Goal: Find specific page/section

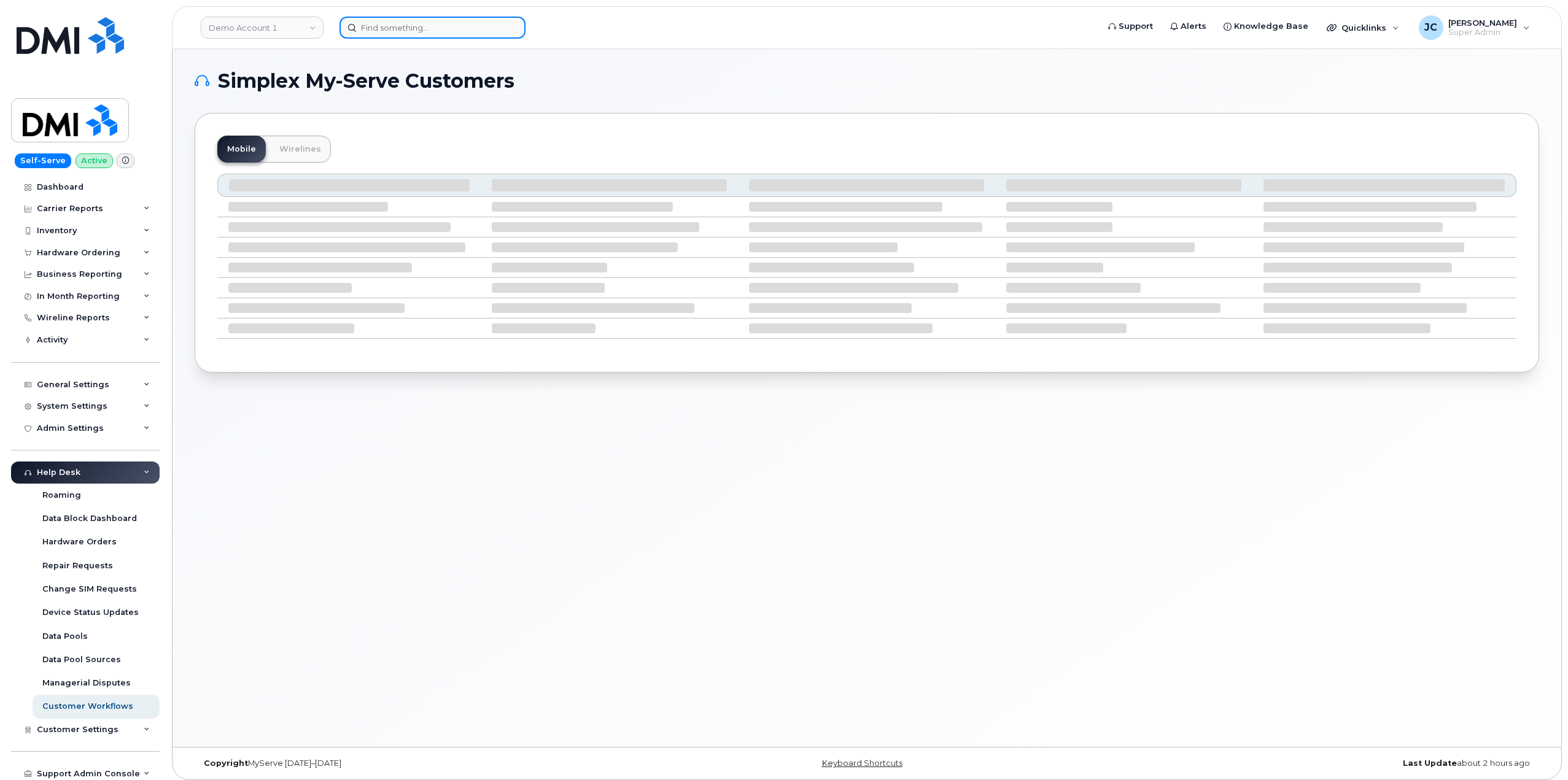
click at [417, 29] on input at bounding box center [432, 27] width 186 height 22
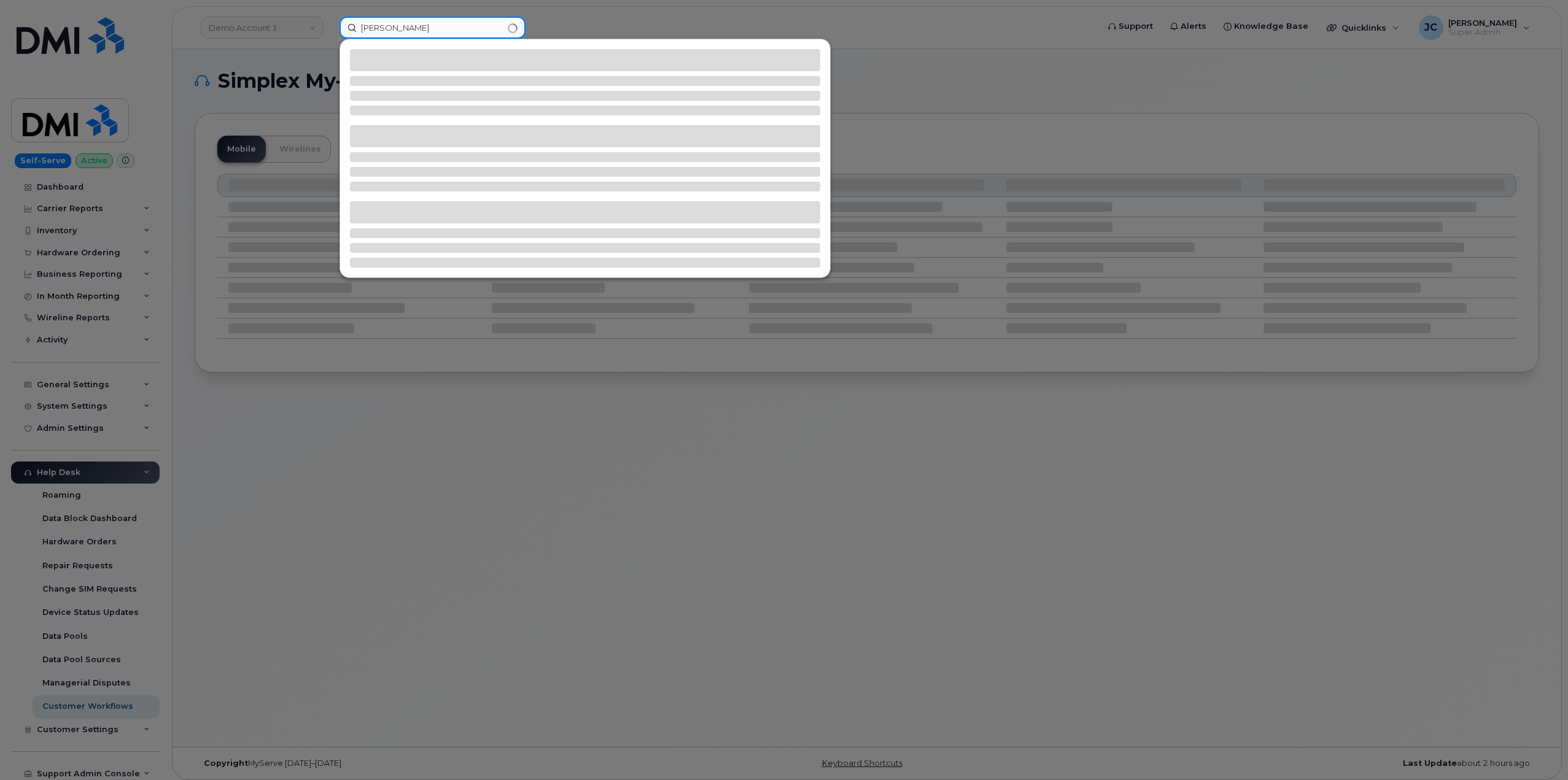
type input "[PERSON_NAME]"
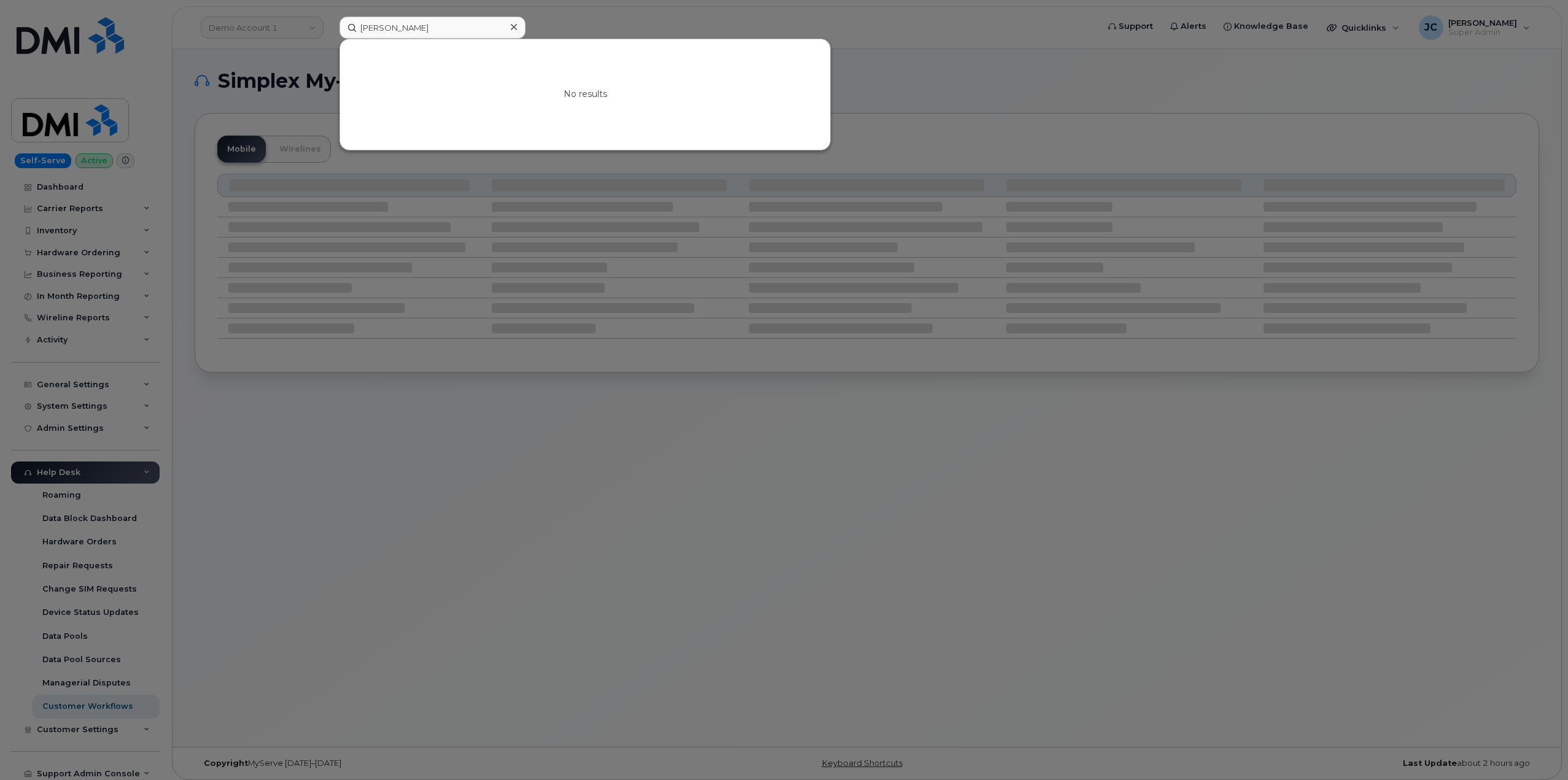
click at [515, 26] on icon at bounding box center [513, 26] width 6 height 6
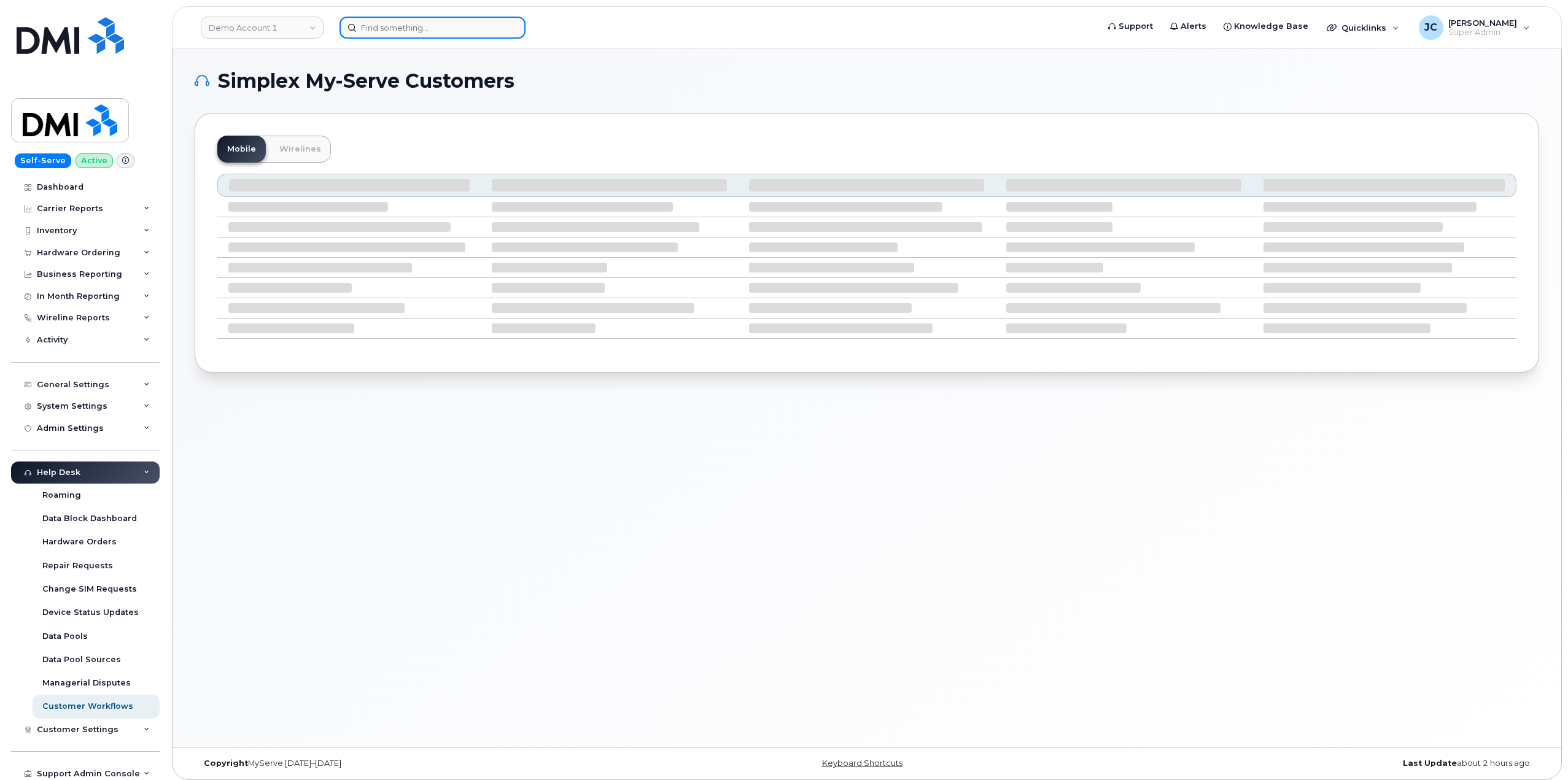
click at [468, 32] on input at bounding box center [432, 27] width 186 height 22
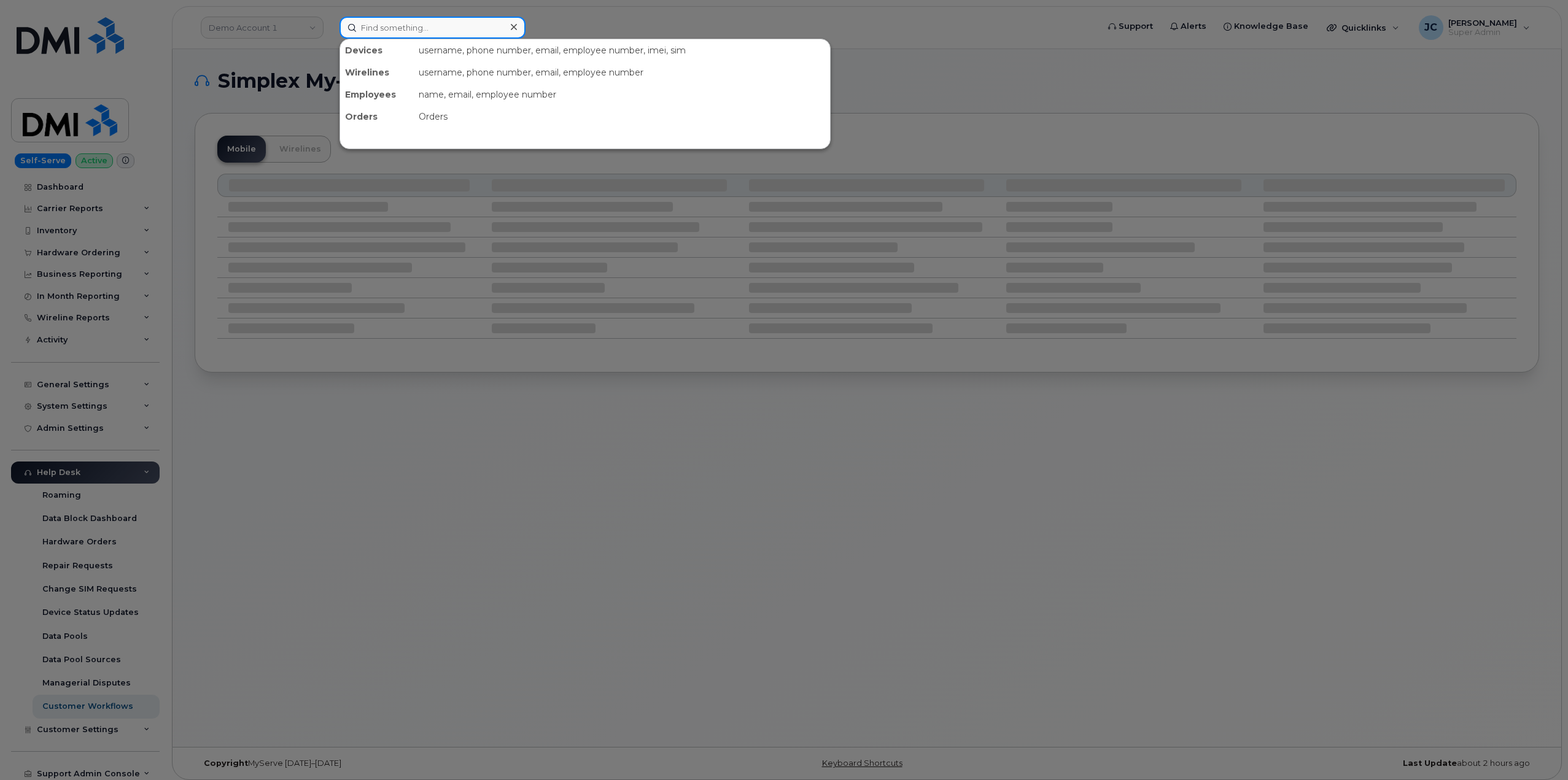
paste input "[PHONE_NUMBER]"
type input "[PHONE_NUMBER]"
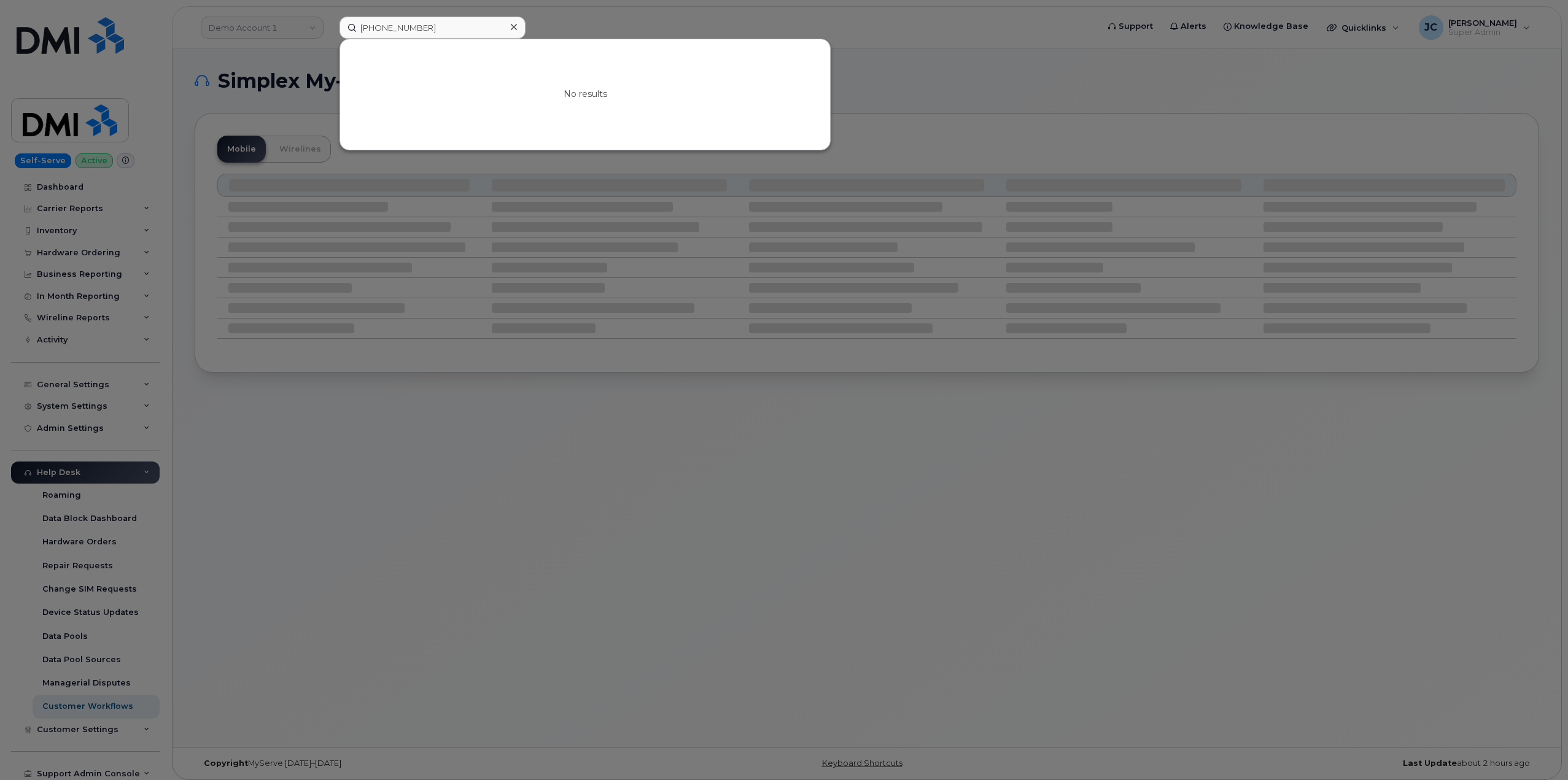
click at [587, 42] on div "No results" at bounding box center [585, 94] width 490 height 111
click at [946, 35] on div at bounding box center [784, 390] width 1568 height 780
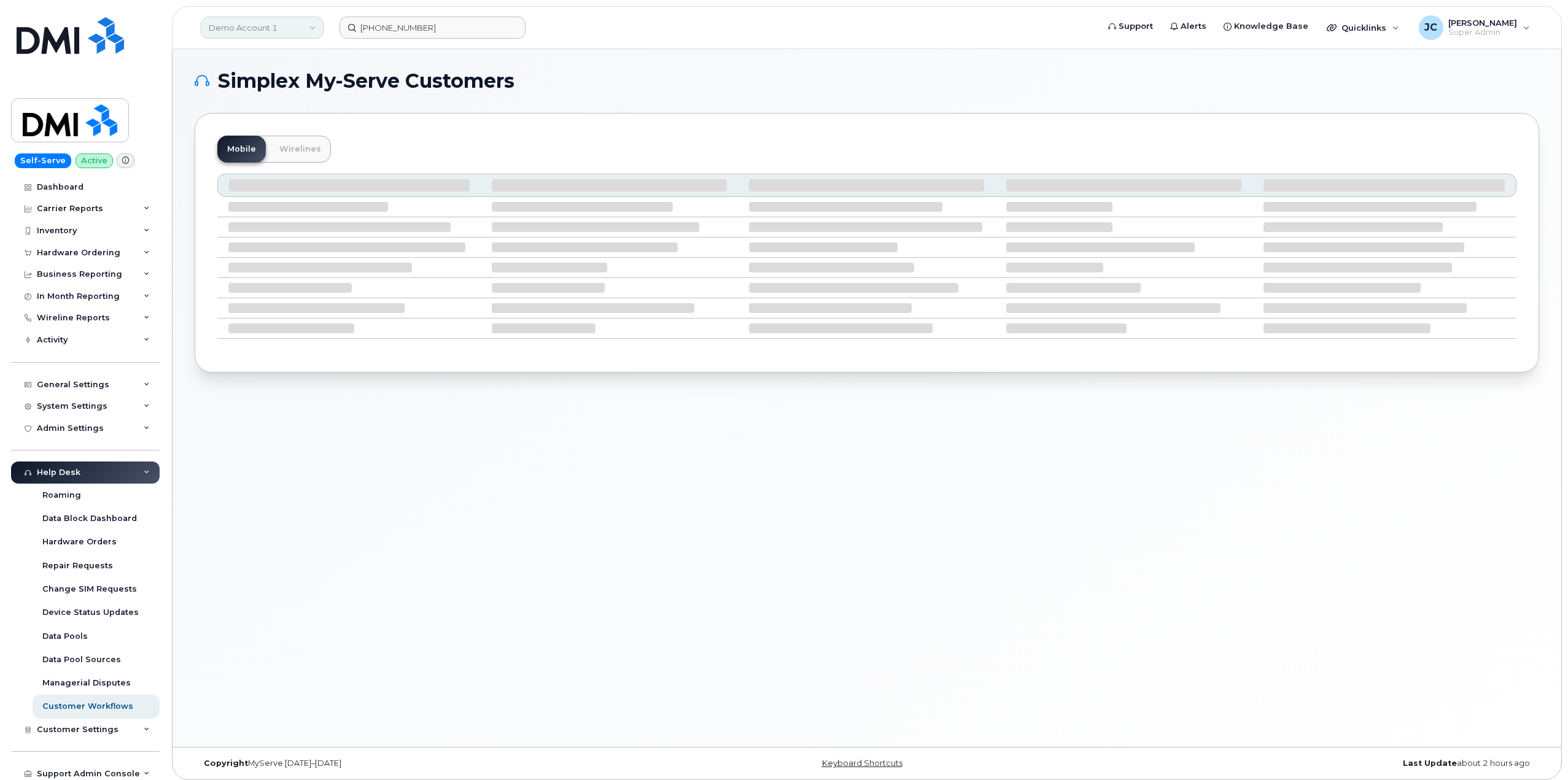
click at [288, 26] on link "Demo Account 1" at bounding box center [262, 27] width 123 height 22
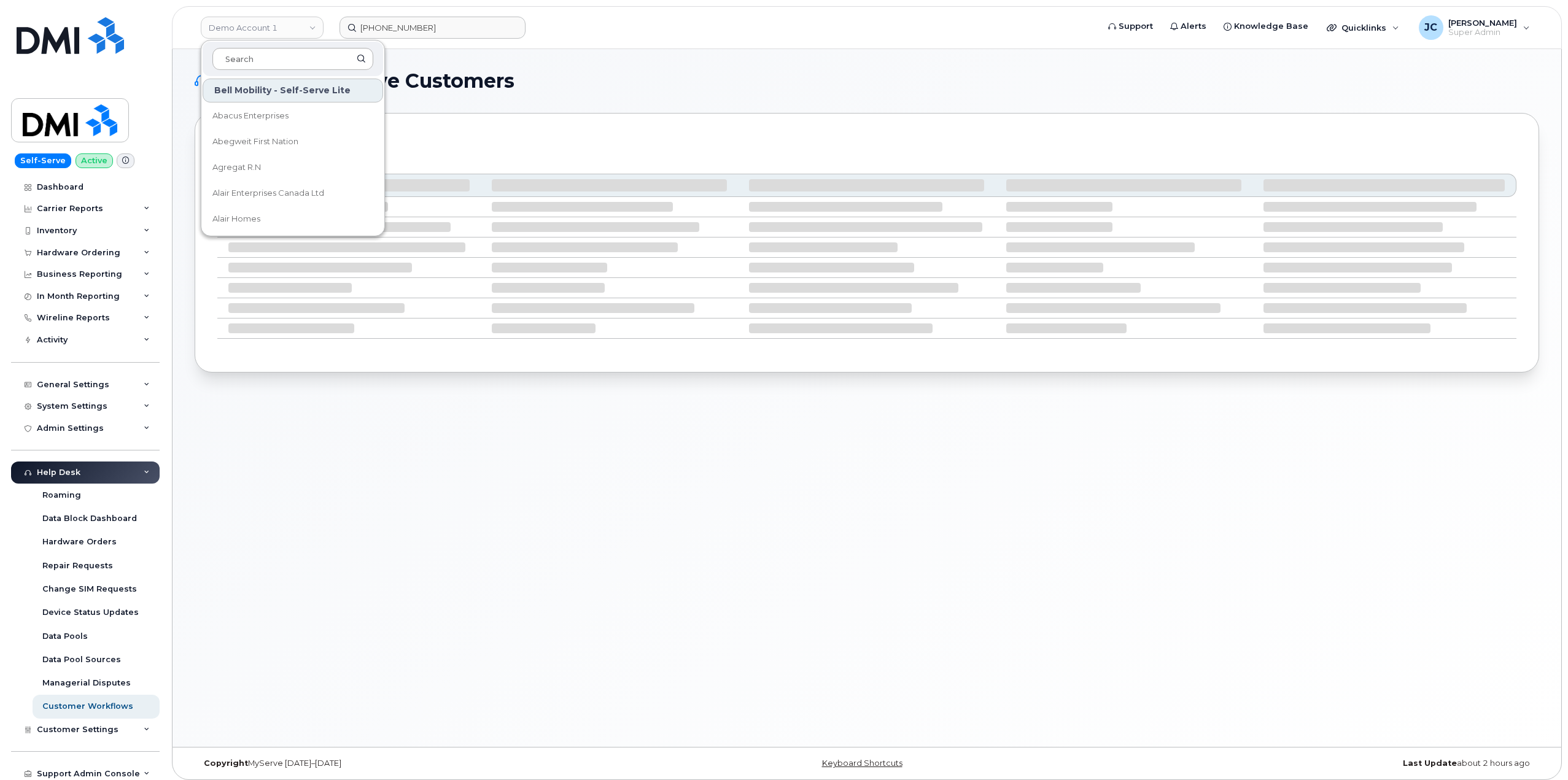
click at [270, 61] on input at bounding box center [292, 58] width 161 height 22
type input "first"
click at [233, 194] on span "FirstEnergy Corp" at bounding box center [245, 193] width 67 height 12
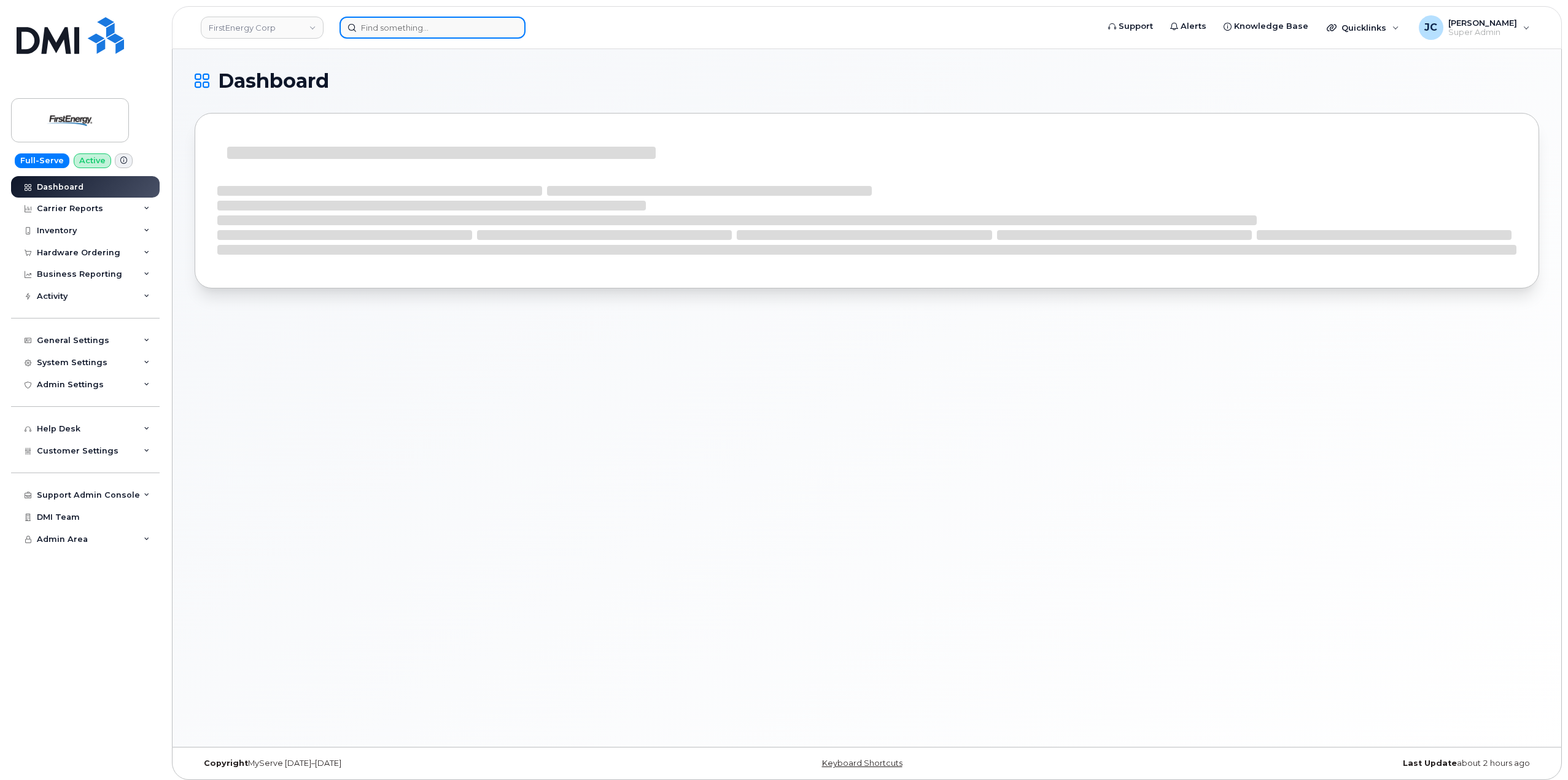
click at [421, 28] on input at bounding box center [432, 27] width 186 height 22
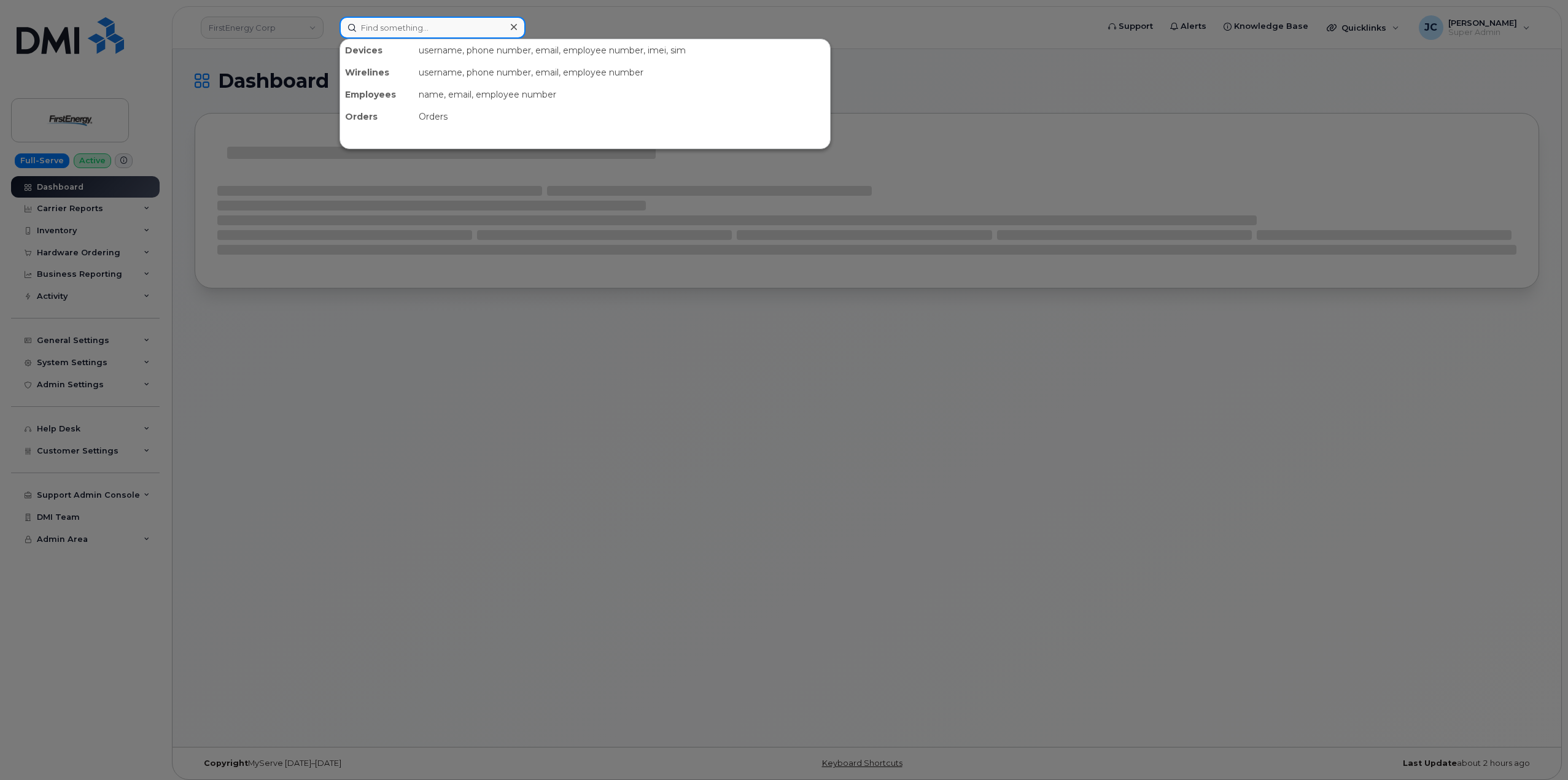
paste input "[PHONE_NUMBER]"
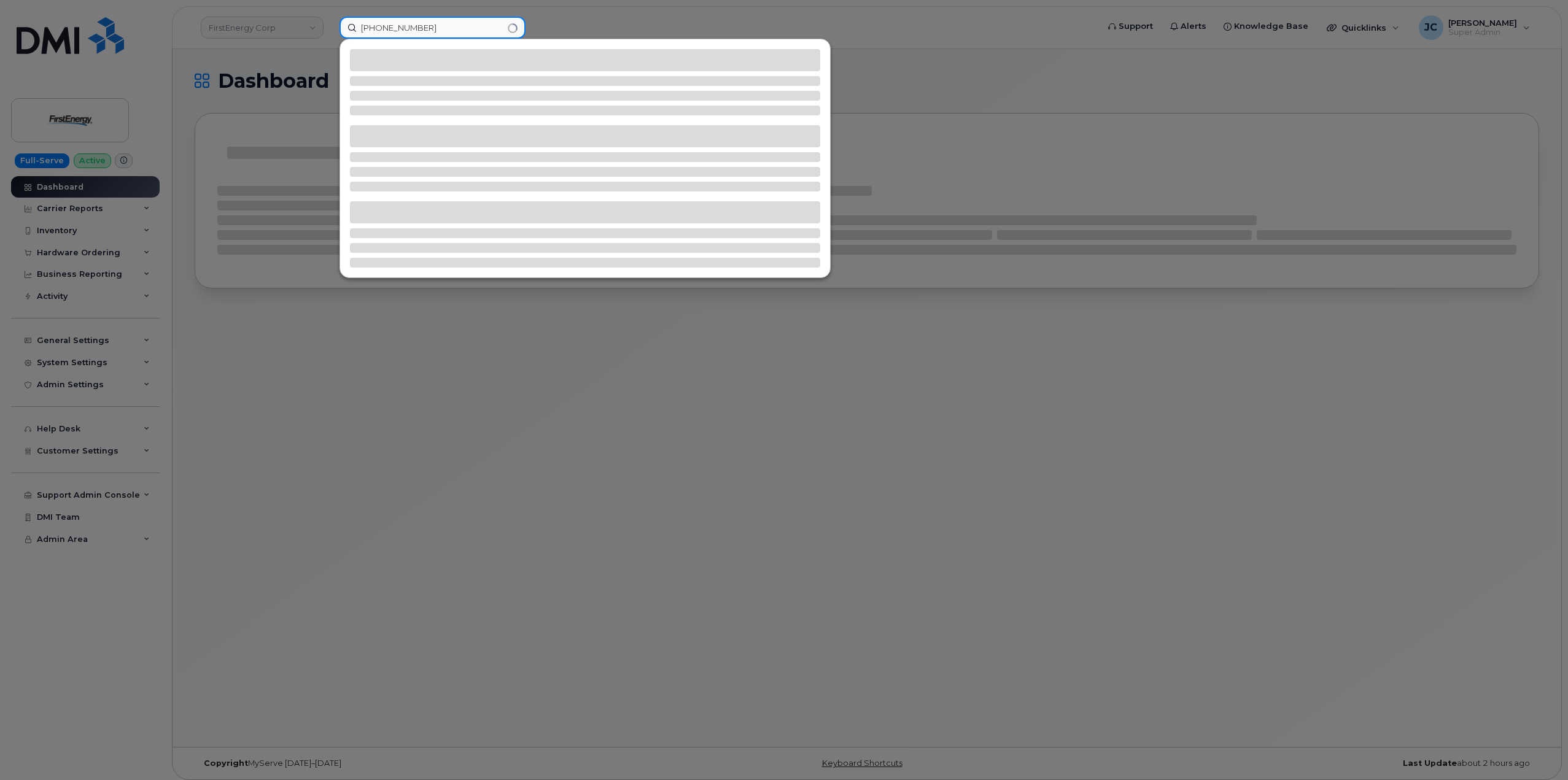
click at [381, 27] on input "[PHONE_NUMBER]" at bounding box center [432, 27] width 186 height 22
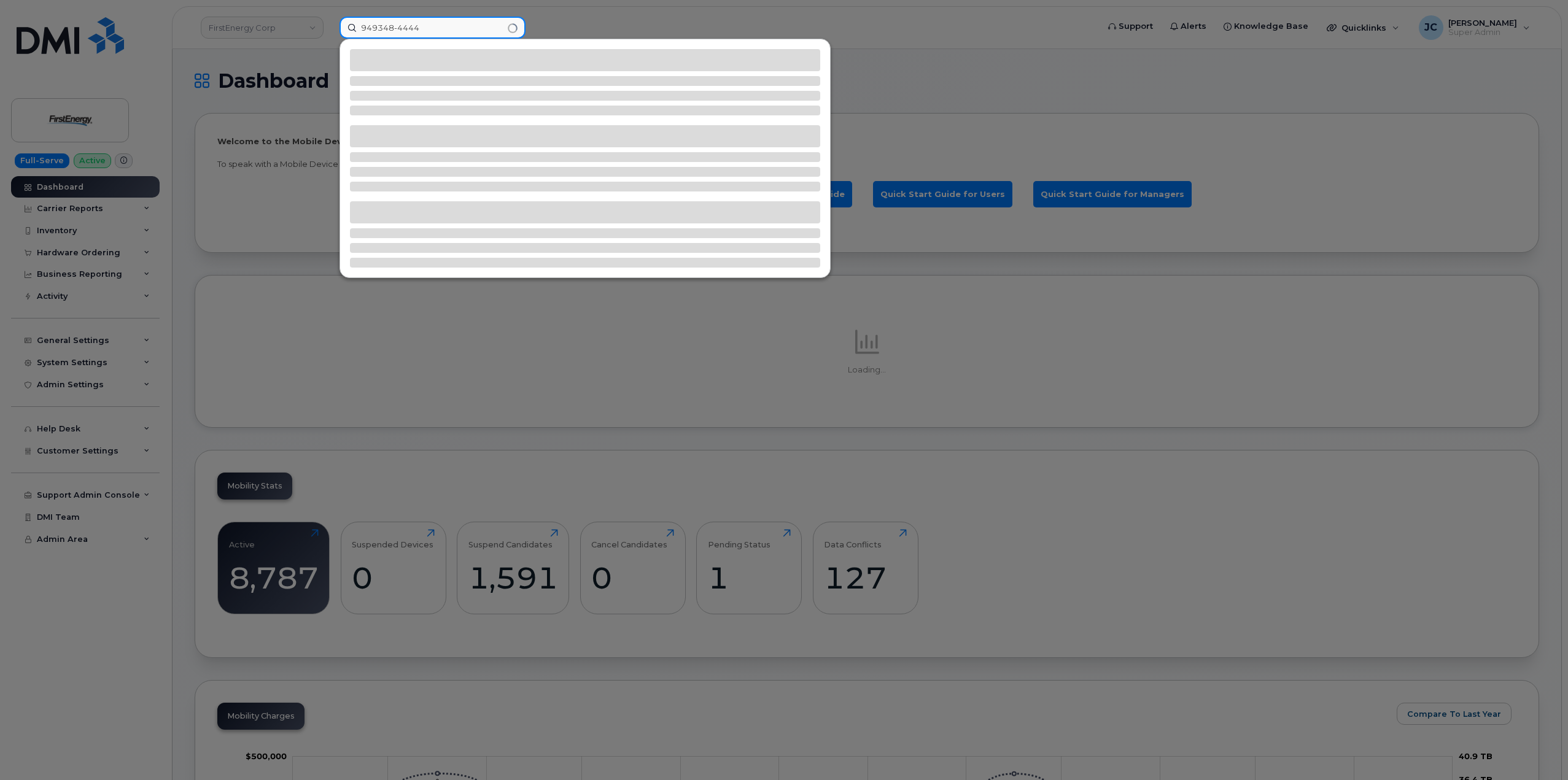
type input "949348-4444"
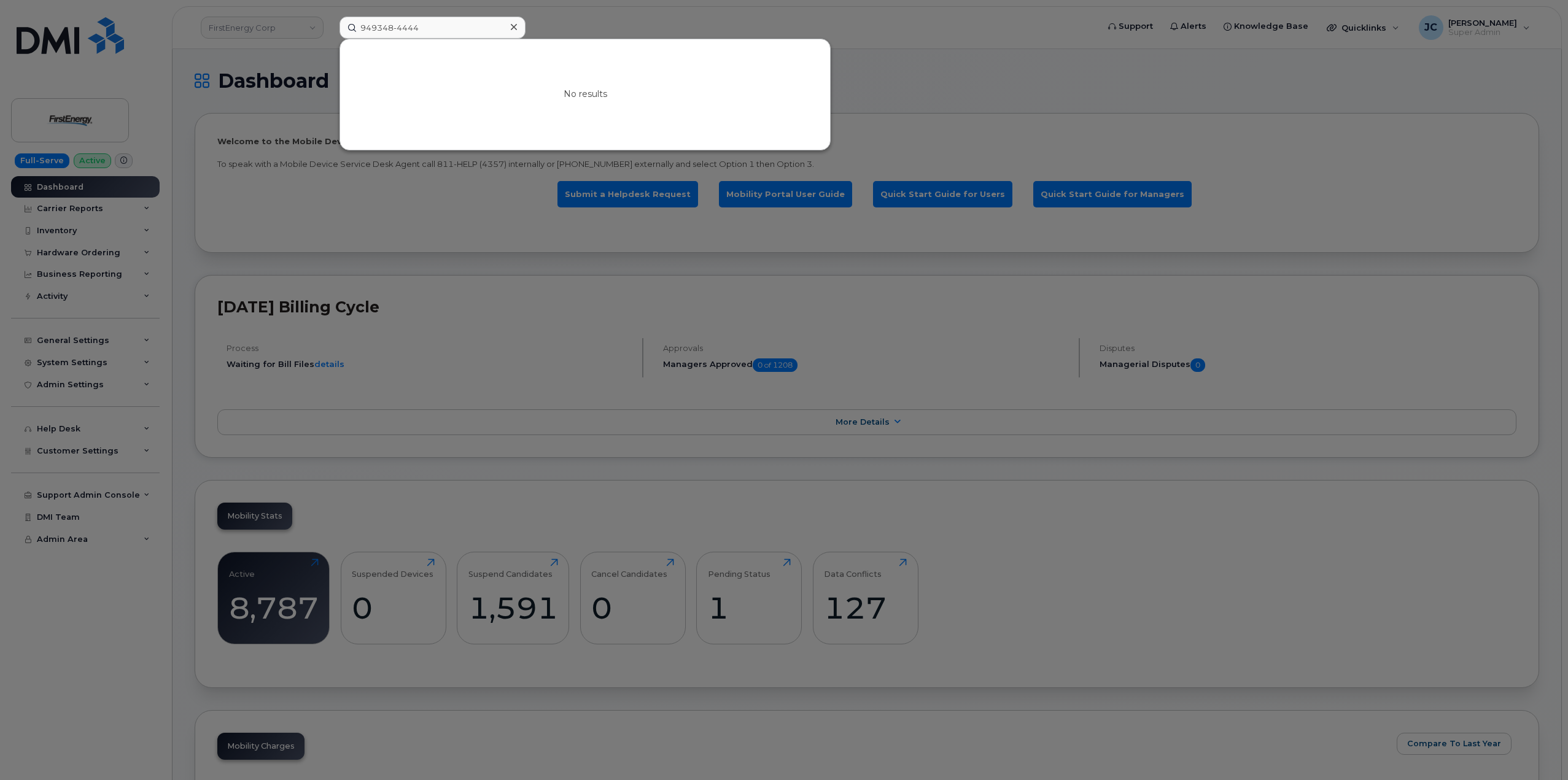
click at [511, 31] on icon at bounding box center [513, 26] width 6 height 10
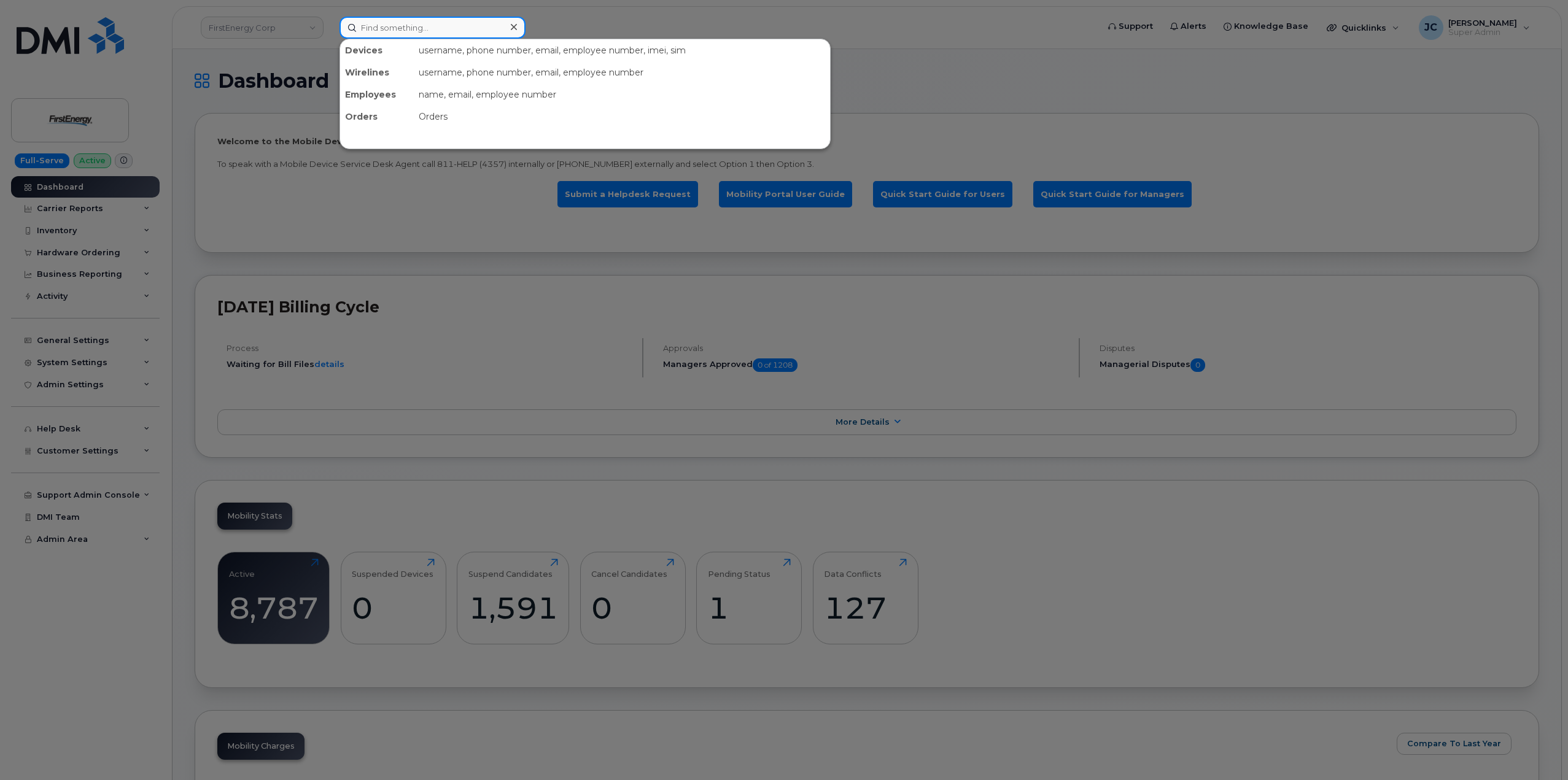
click at [457, 33] on input at bounding box center [432, 27] width 186 height 22
paste input "724.562.3289"
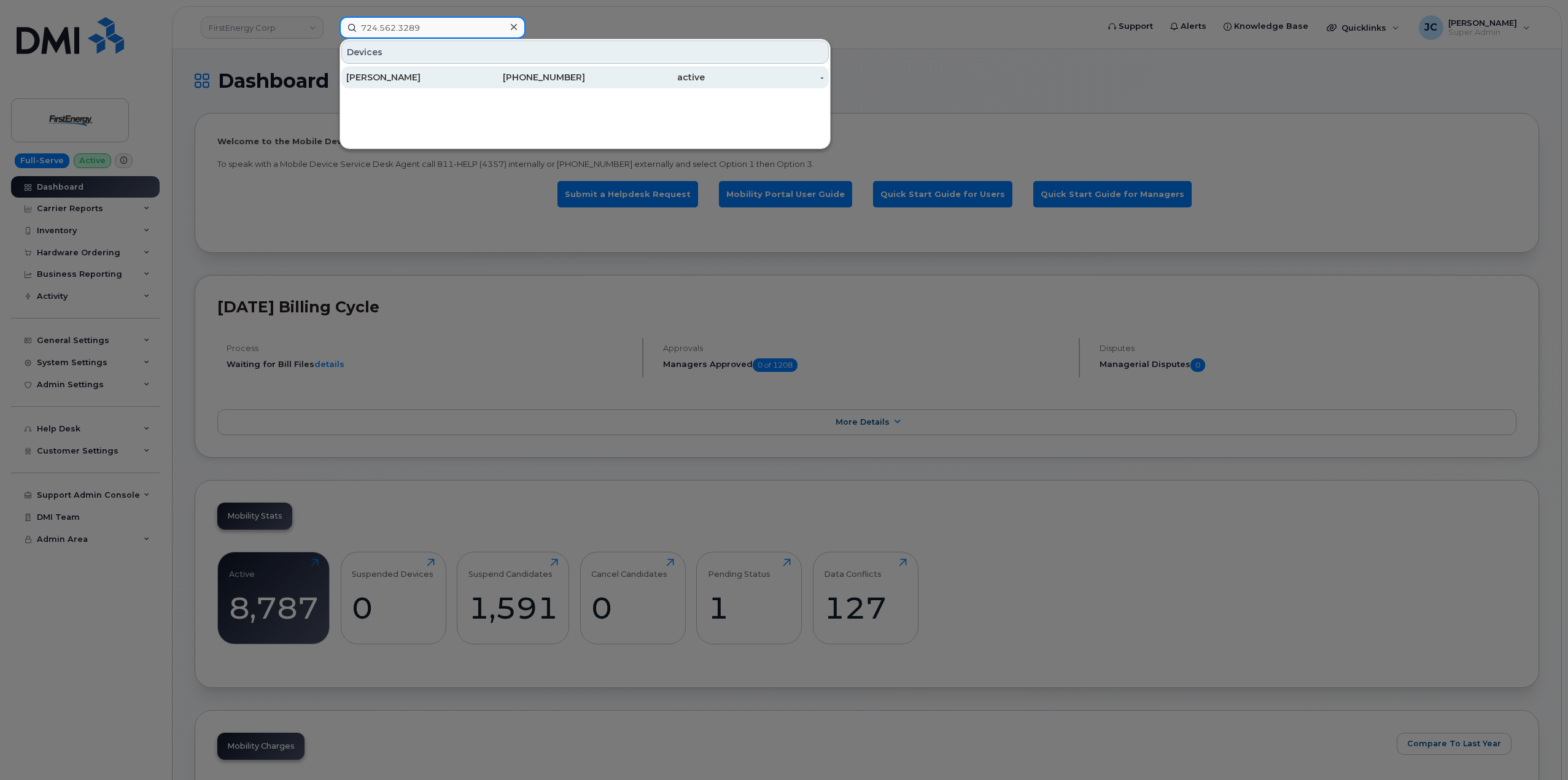
type input "724.562.3289"
click at [399, 82] on div "CATHY J MONZO" at bounding box center [406, 78] width 120 height 12
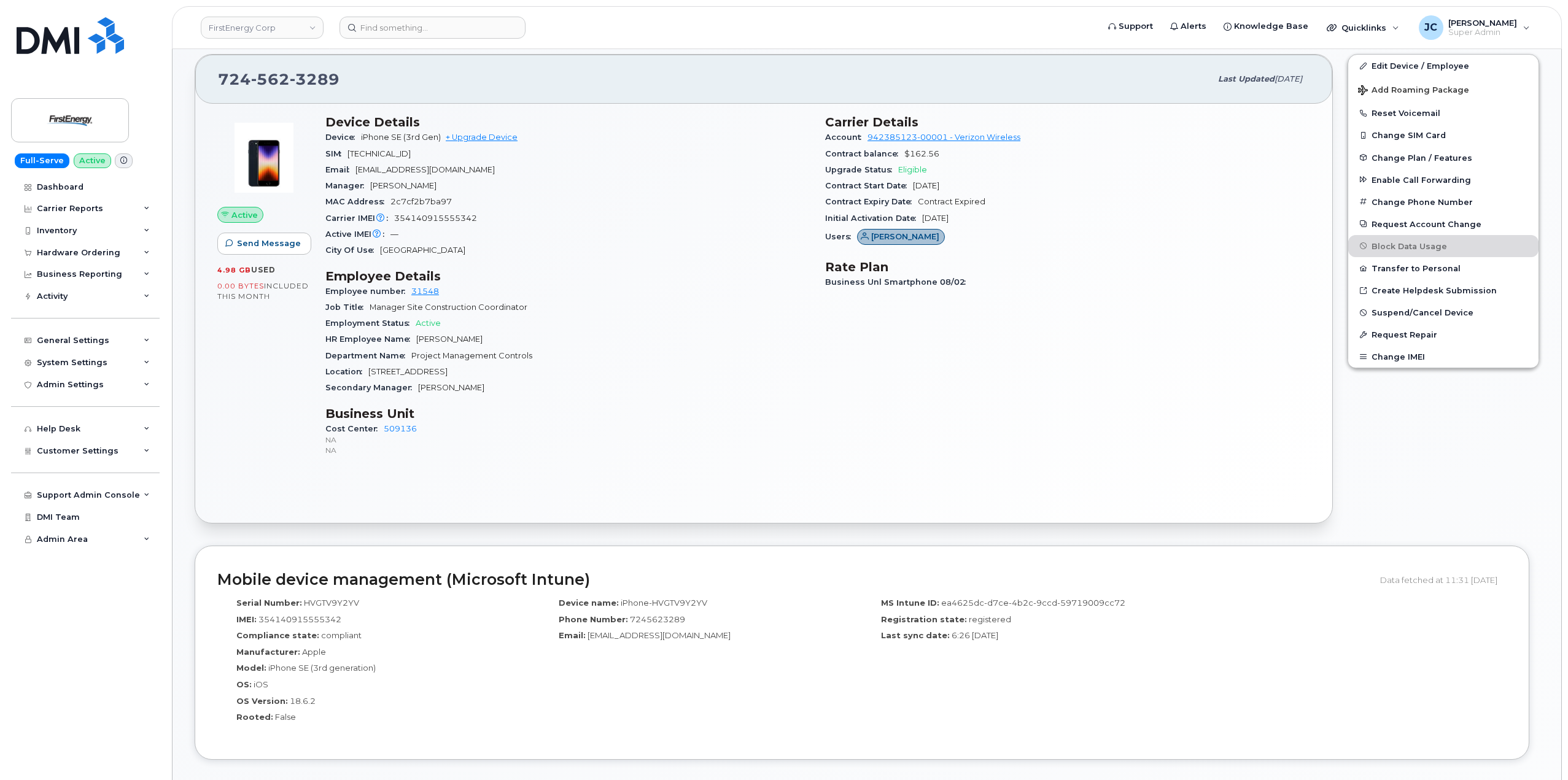
scroll to position [189, 0]
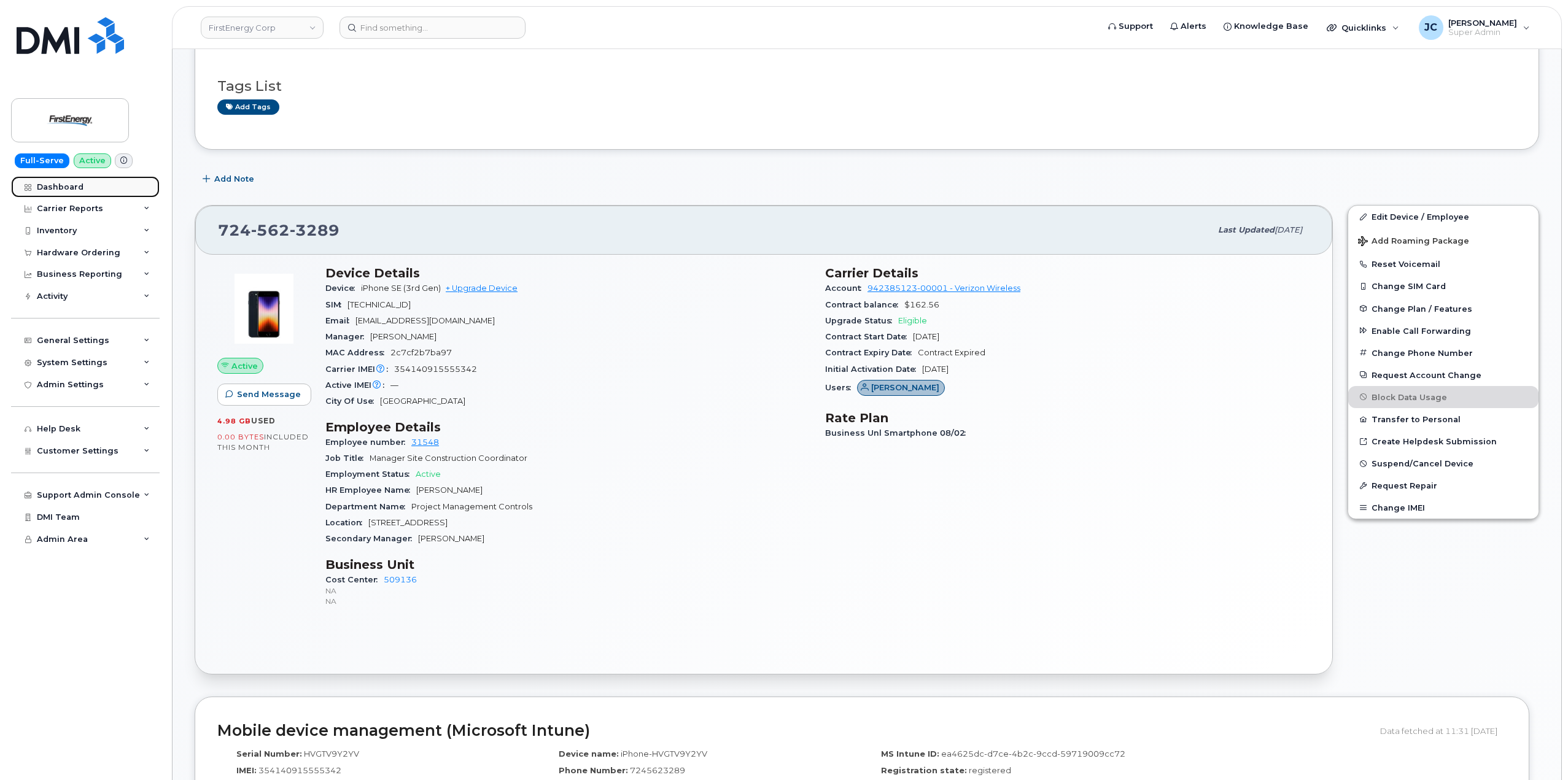
click at [72, 184] on div "Dashboard" at bounding box center [59, 187] width 46 height 10
click at [26, 185] on icon at bounding box center [28, 188] width 7 height 7
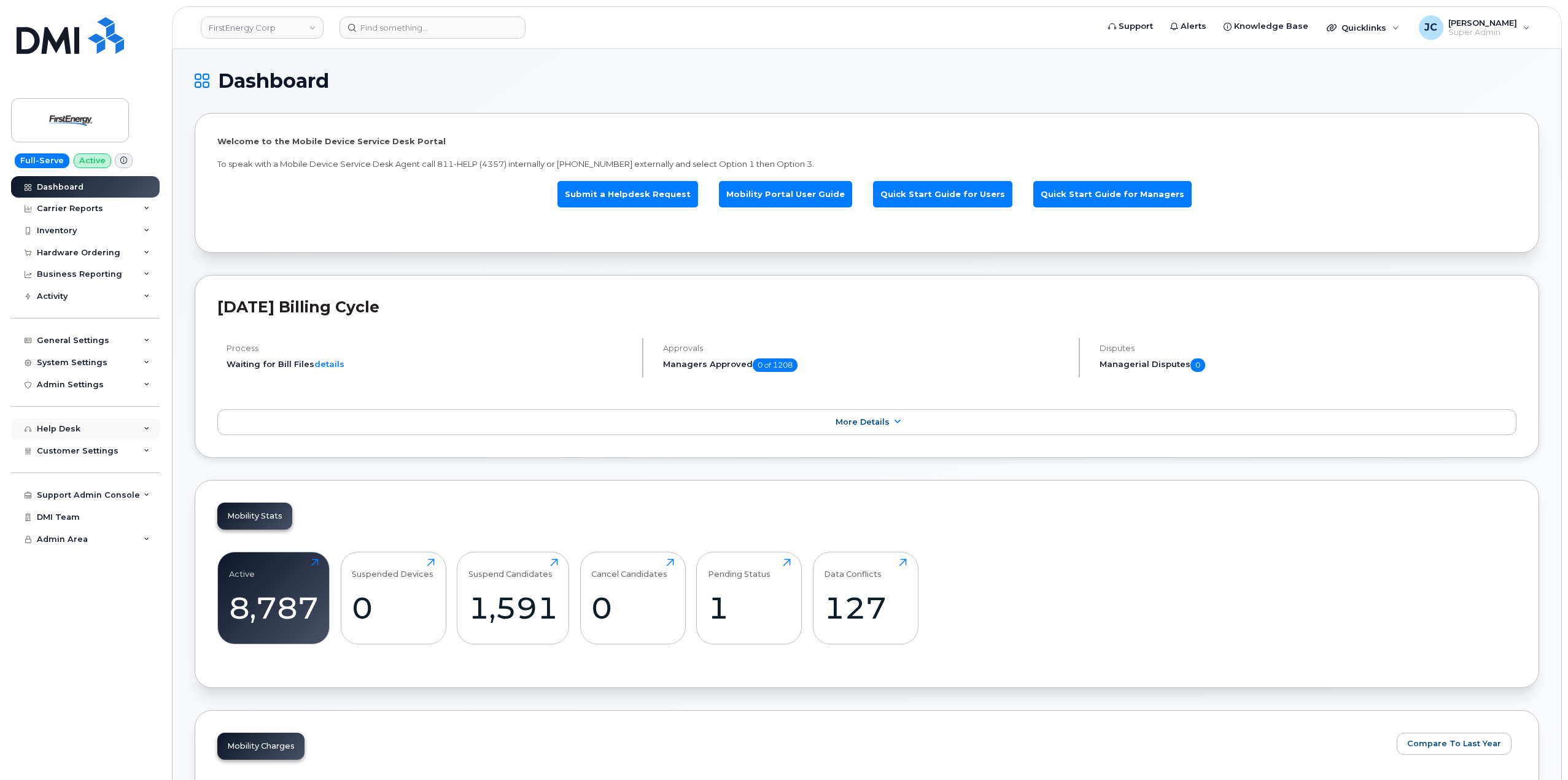
click at [64, 434] on div "Help Desk" at bounding box center [86, 428] width 148 height 22
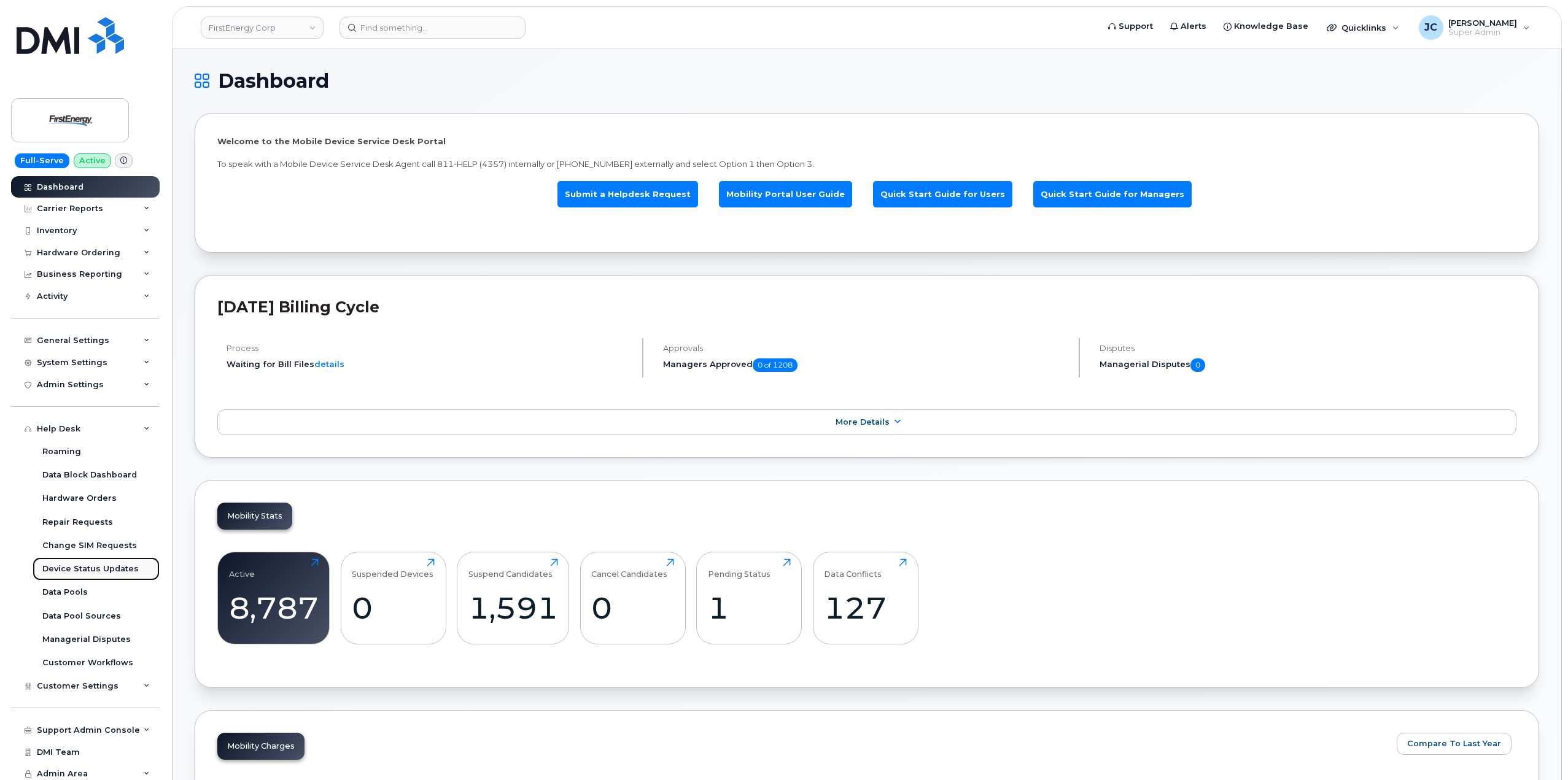
click at [86, 567] on div "Device Status Updates" at bounding box center [91, 569] width 96 height 11
